Goal: Task Accomplishment & Management: Manage account settings

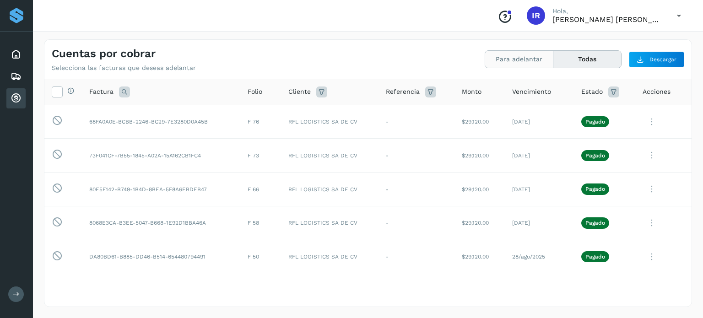
click at [529, 61] on button "Para adelantar" at bounding box center [519, 59] width 68 height 17
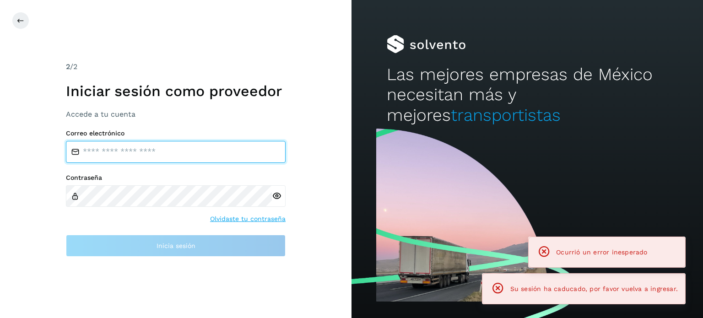
type input "**********"
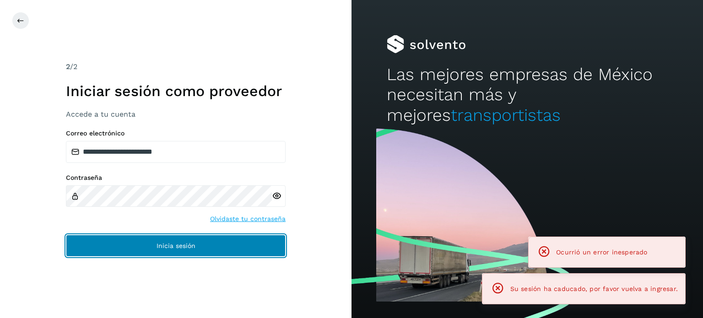
click at [186, 245] on span "Inicia sesión" at bounding box center [175, 245] width 39 height 6
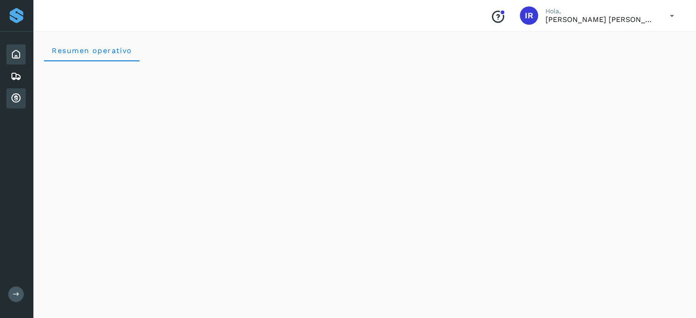
click at [16, 102] on icon at bounding box center [16, 98] width 11 height 11
